Goal: Information Seeking & Learning: Find specific fact

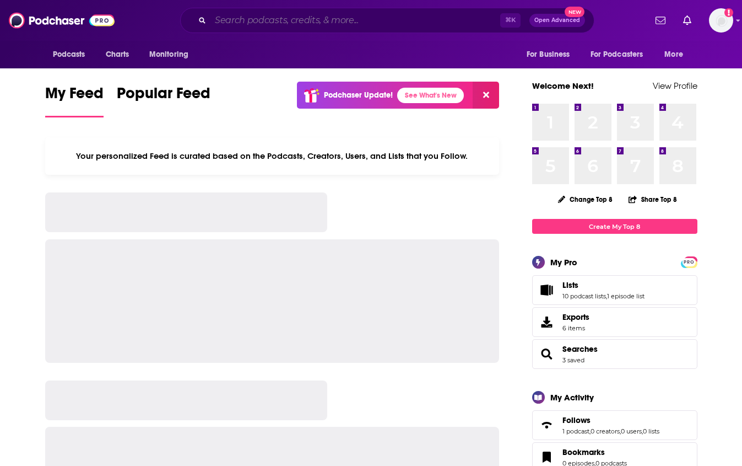
click at [289, 19] on input "Search podcasts, credits, & more..." at bounding box center [355, 21] width 290 height 18
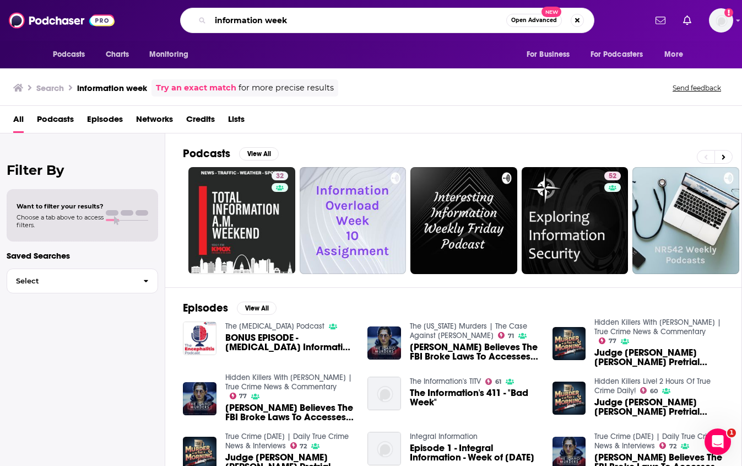
click at [266, 21] on input "information week" at bounding box center [358, 21] width 296 height 18
type input "informationweek"
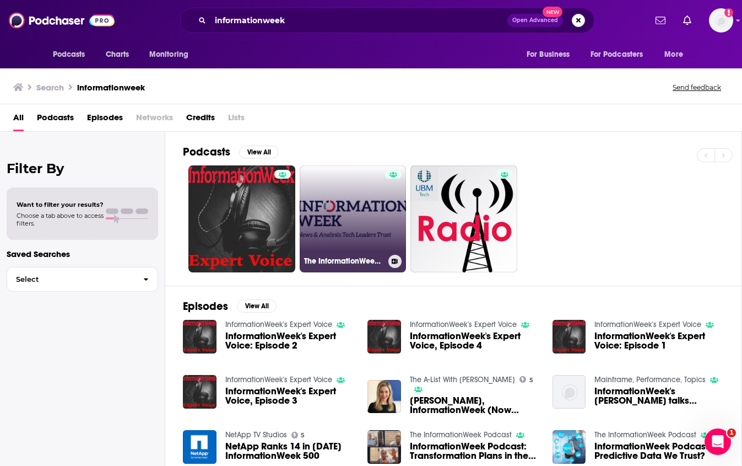
click at [345, 209] on link "The InformationWeek Podcast" at bounding box center [353, 218] width 107 height 107
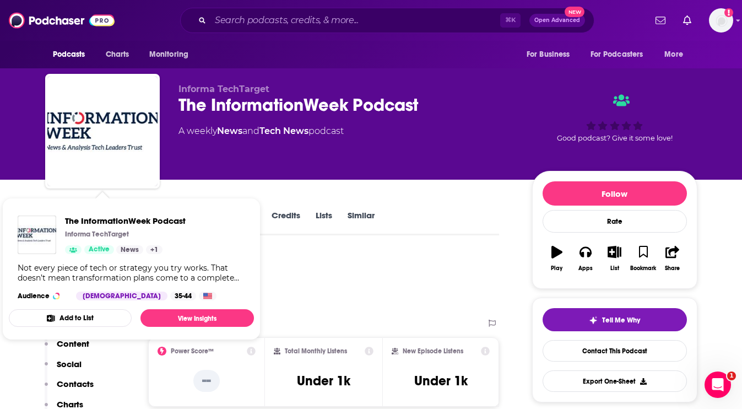
click at [295, 273] on div "Podcast Insights" at bounding box center [268, 281] width 446 height 56
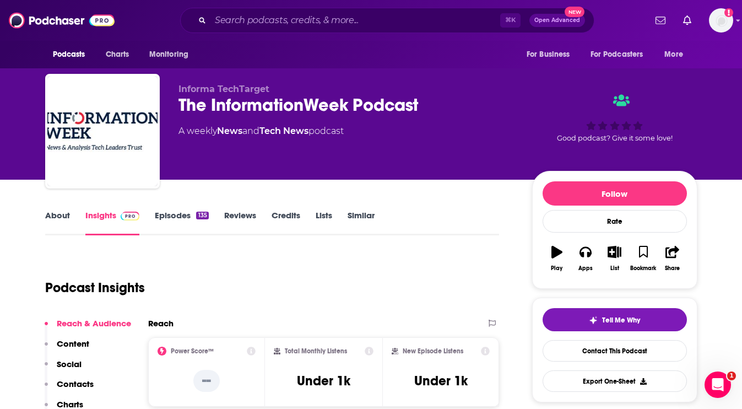
click at [60, 219] on link "About" at bounding box center [57, 222] width 25 height 25
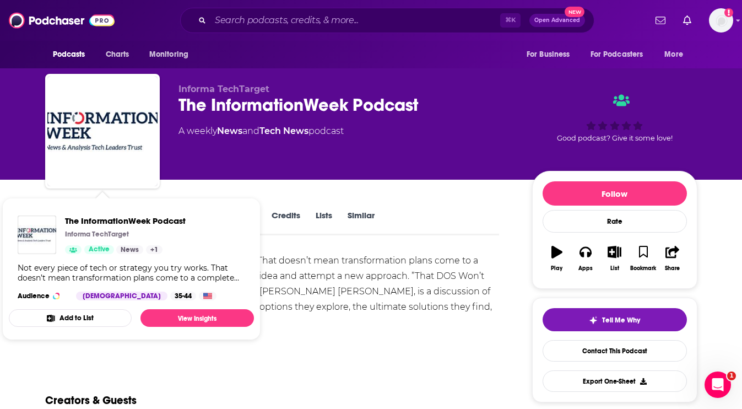
drag, startPoint x: 316, startPoint y: 254, endPoint x: 301, endPoint y: 255, distance: 15.5
click at [316, 254] on div "Not every piece of tech or strategy you try works. That doesn’t mean transforma…" at bounding box center [272, 291] width 455 height 77
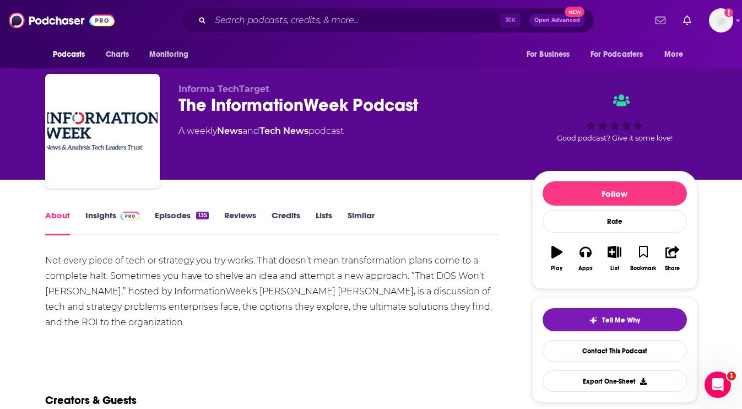
click at [101, 210] on link "Insights" at bounding box center [112, 222] width 55 height 25
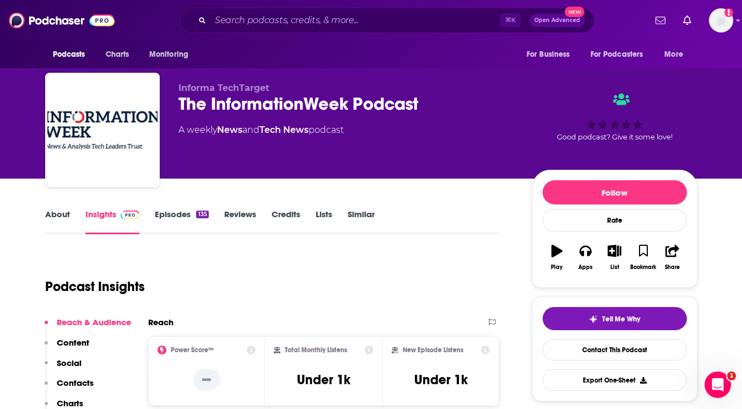
scroll to position [2, 0]
